Goal: Task Accomplishment & Management: Manage account settings

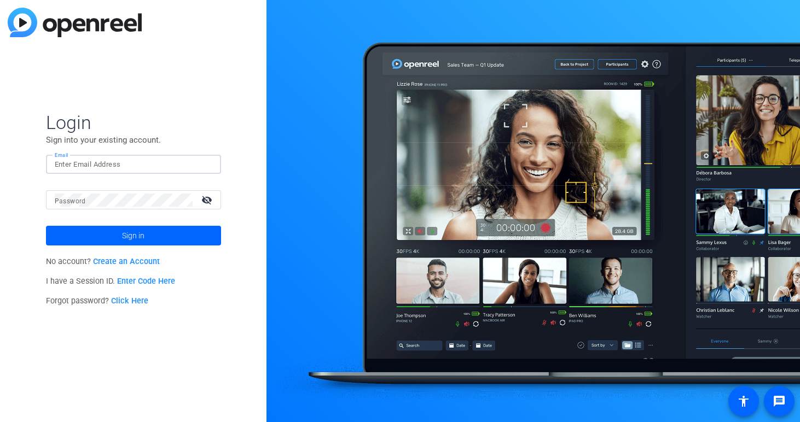
click at [178, 171] on input "Email" at bounding box center [134, 164] width 158 height 13
click at [183, 150] on form "Login Sign into your existing account. Email Password visibility_off Sign in" at bounding box center [133, 178] width 175 height 135
click at [146, 162] on input "Email" at bounding box center [134, 164] width 158 height 13
click at [75, 159] on input "Email" at bounding box center [134, 164] width 158 height 13
click at [101, 124] on span "Login" at bounding box center [133, 122] width 175 height 23
